Goal: Find specific page/section: Find specific page/section

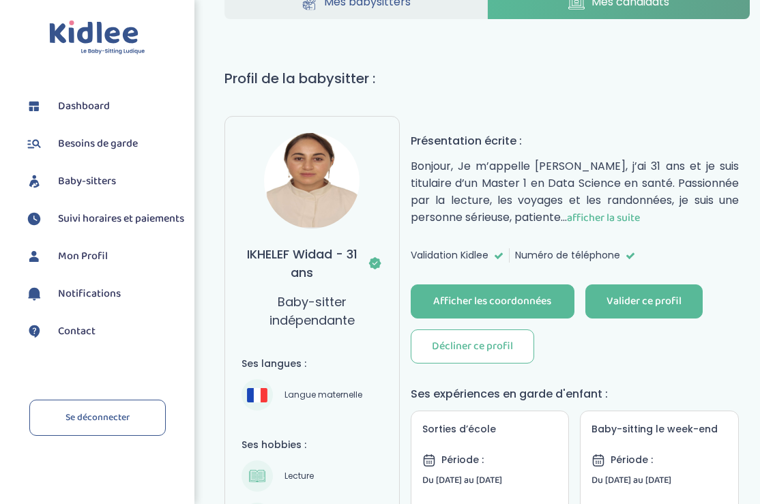
scroll to position [190, 0]
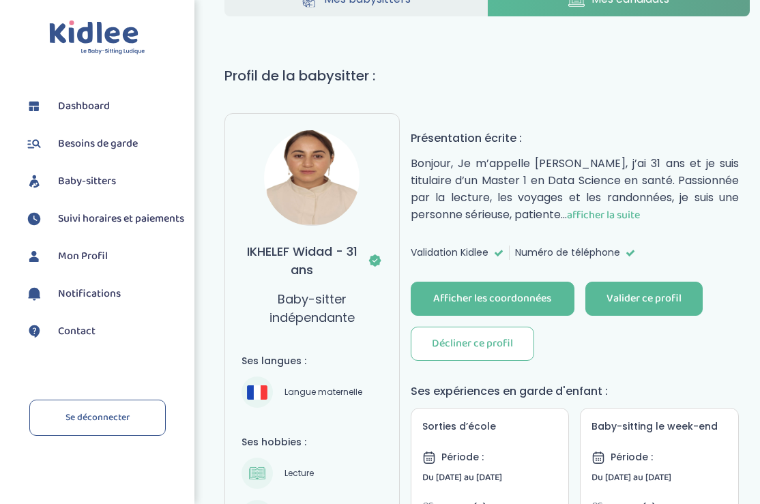
click at [630, 213] on span "afficher la suite" at bounding box center [603, 215] width 73 height 17
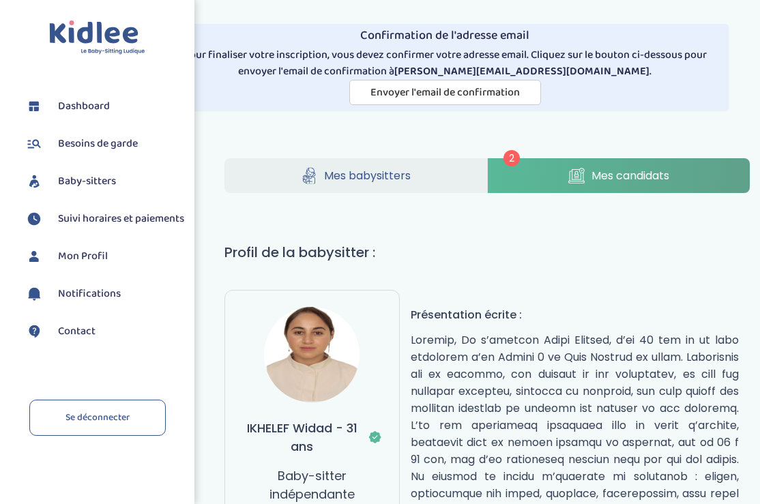
scroll to position [0, 0]
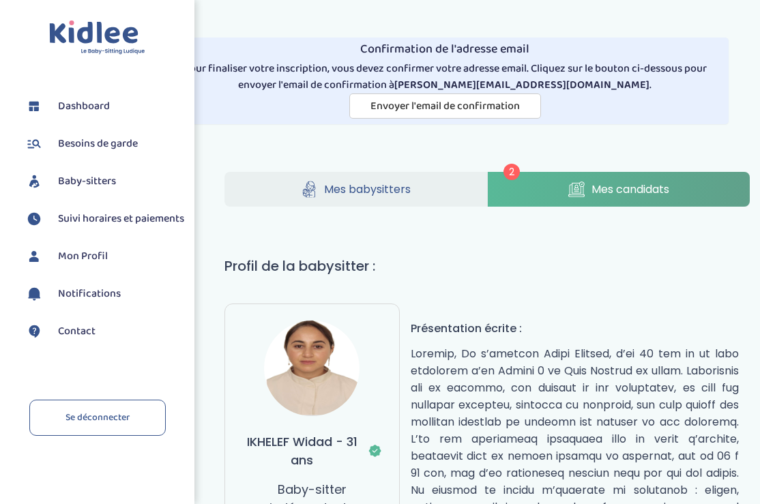
click at [637, 189] on span "Mes candidats" at bounding box center [631, 189] width 78 height 17
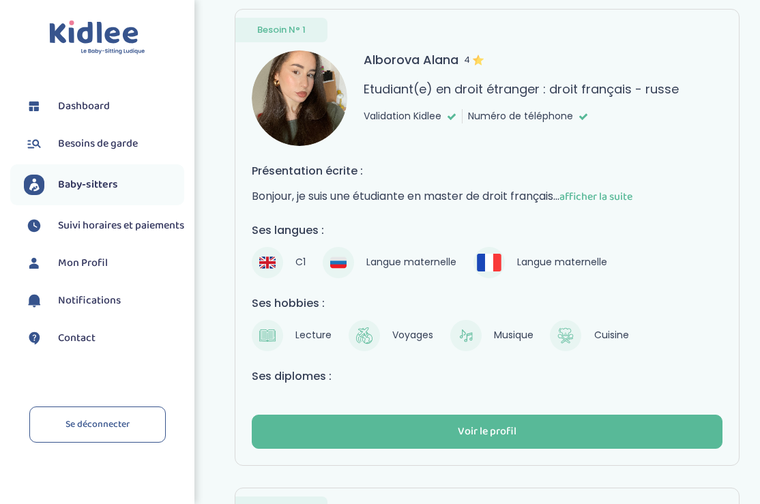
scroll to position [223, 0]
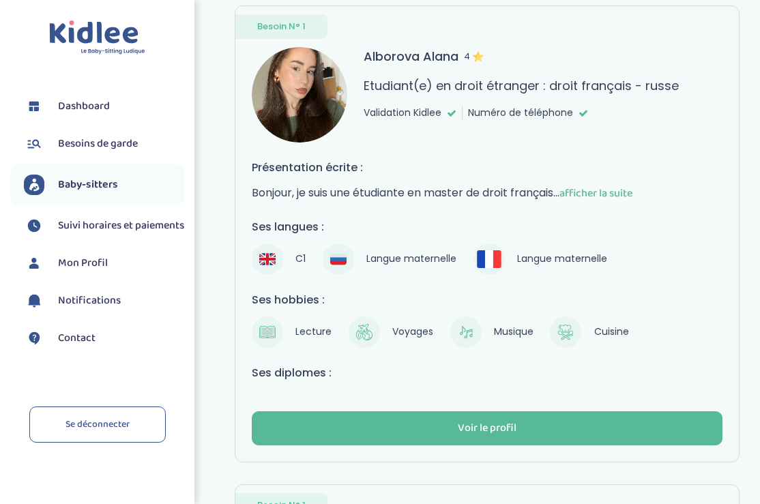
click at [625, 195] on span "afficher la suite" at bounding box center [596, 193] width 73 height 17
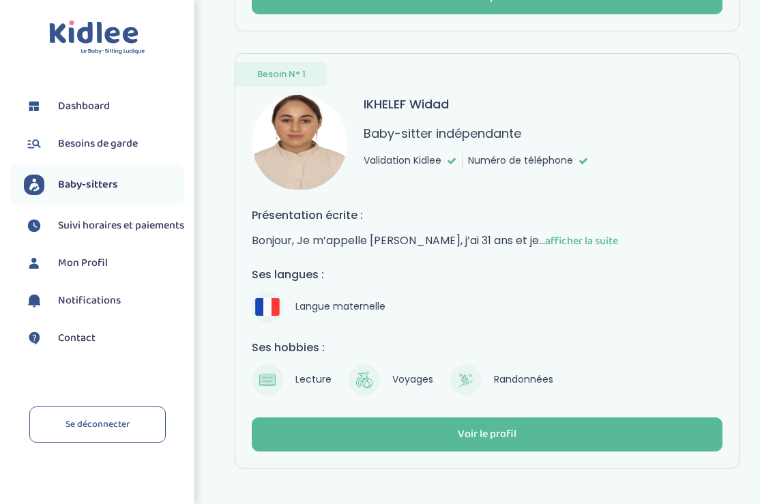
scroll to position [915, 0]
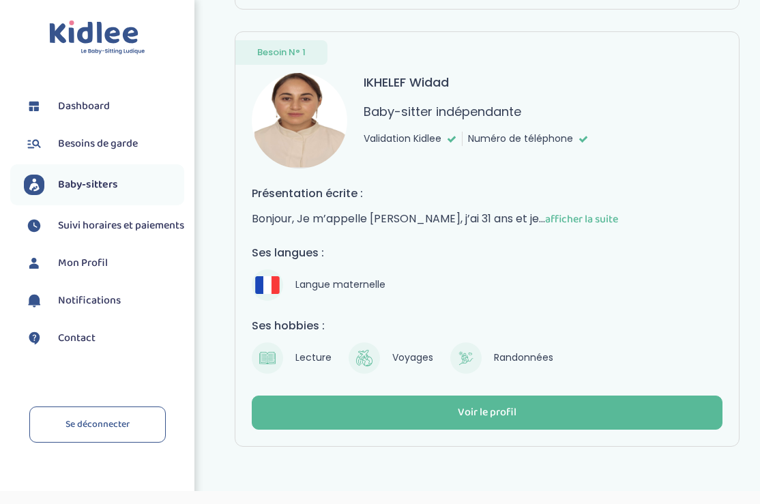
click at [594, 228] on span "afficher la suite" at bounding box center [581, 219] width 73 height 17
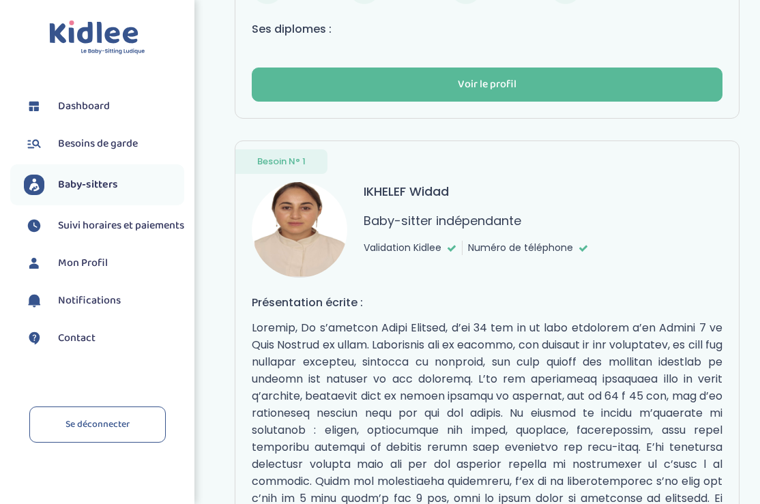
scroll to position [822, 0]
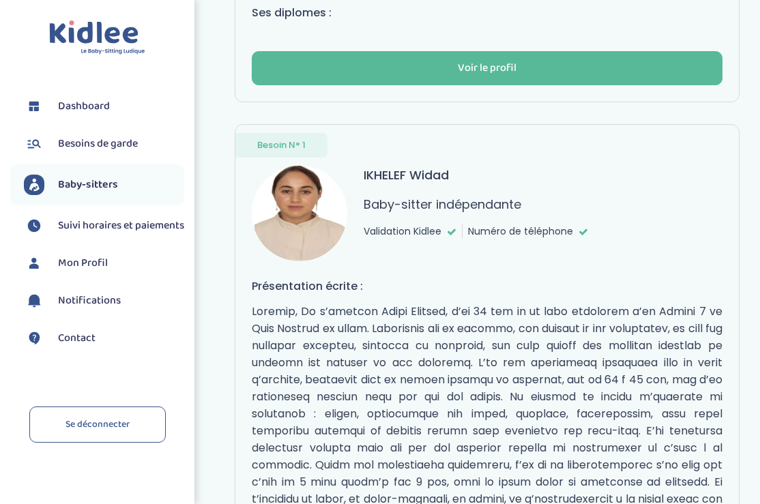
click at [283, 235] on img at bounding box center [300, 214] width 96 height 96
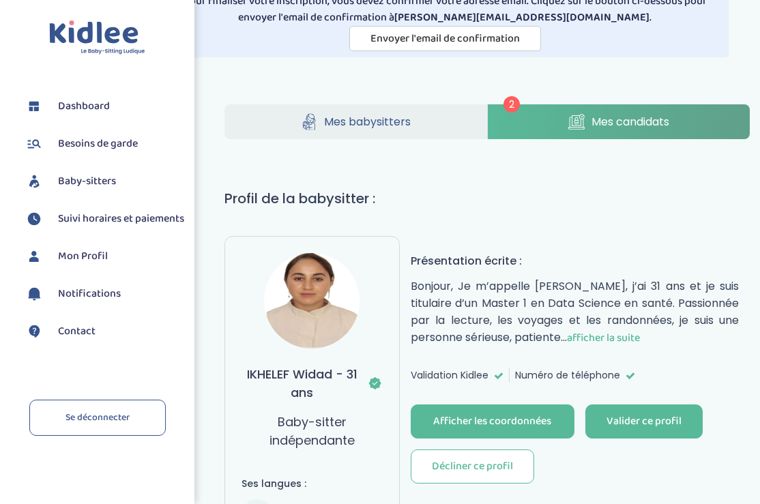
scroll to position [88, 0]
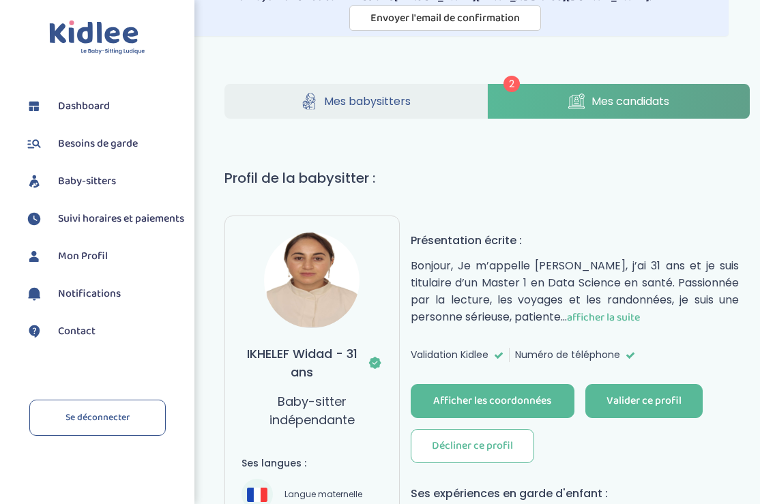
click at [68, 265] on span "Mon Profil" at bounding box center [83, 256] width 50 height 16
